Goal: Task Accomplishment & Management: Use online tool/utility

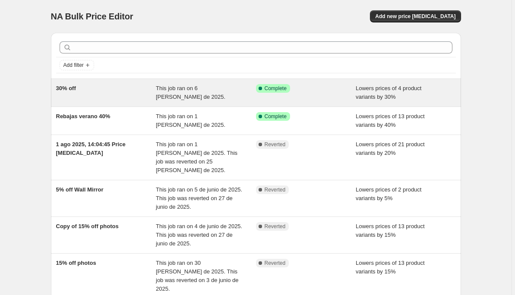
click at [364, 97] on span "Lowers prices of 4 product variants by 30%" at bounding box center [389, 92] width 66 height 15
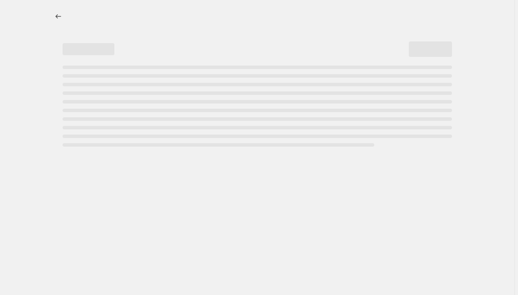
select select "percentage"
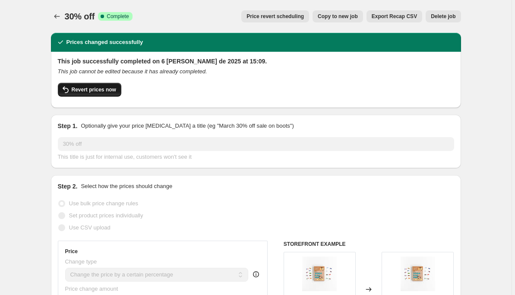
click at [105, 91] on span "Revert prices now" at bounding box center [94, 89] width 44 height 7
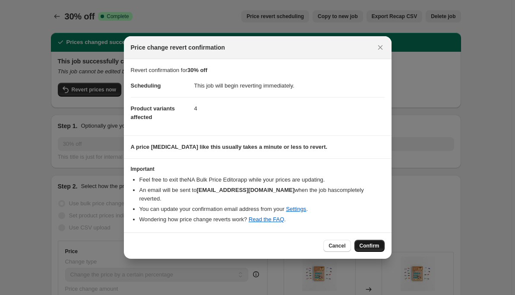
click at [359, 245] on button "Confirm" at bounding box center [369, 246] width 30 height 12
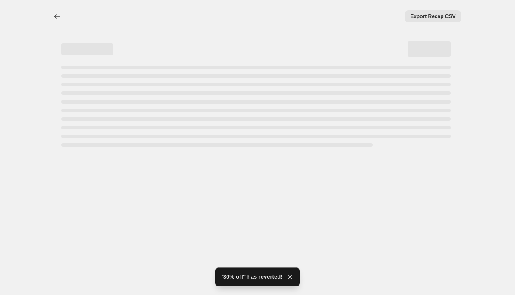
select select "percentage"
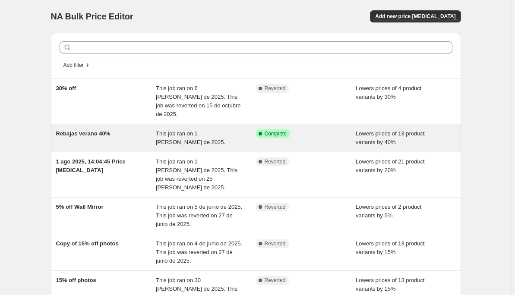
click at [231, 138] on div "Rebajas verano 40% This job ran on 1 [PERSON_NAME] de 2025. Success Complete Co…" at bounding box center [256, 138] width 410 height 28
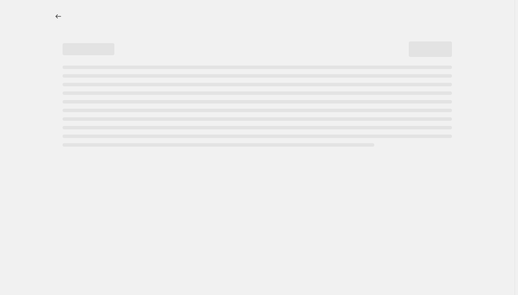
select select "percentage"
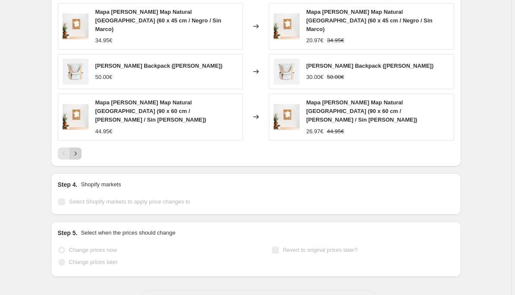
click at [79, 149] on icon "Next" at bounding box center [75, 153] width 9 height 9
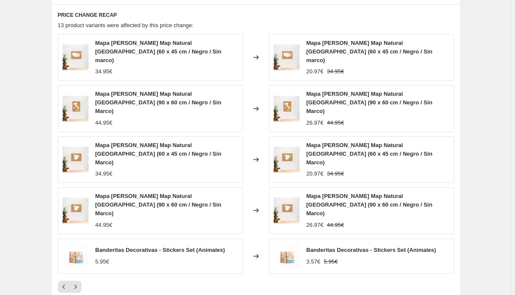
scroll to position [596, 0]
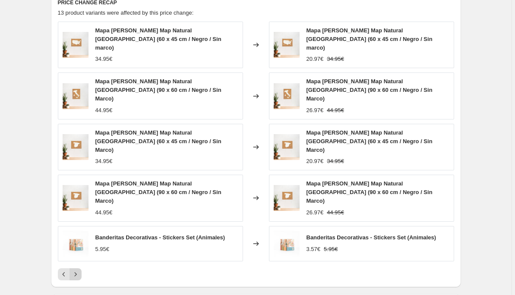
click at [76, 270] on icon "Next" at bounding box center [75, 274] width 9 height 9
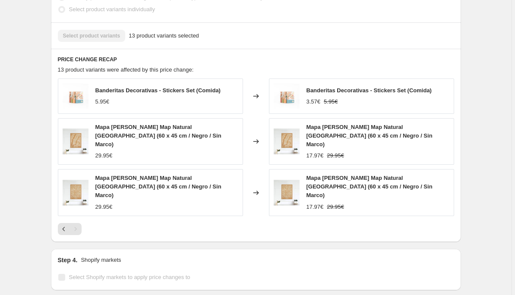
scroll to position [531, 0]
